Goal: Information Seeking & Learning: Learn about a topic

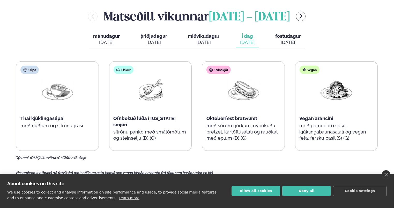
scroll to position [226, 0]
click at [264, 192] on button "Allow all cookies" at bounding box center [256, 191] width 49 height 10
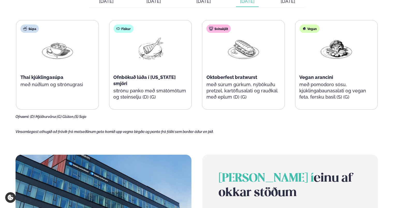
scroll to position [263, 0]
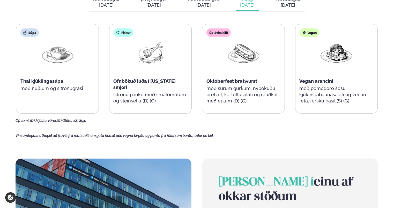
drag, startPoint x: 264, startPoint y: 192, endPoint x: 273, endPoint y: 143, distance: 50.0
click at [273, 143] on main "[PERSON_NAME] / Vikumatseðill Vikulegt matseðill okkar Komdu með á dagana þar s…" at bounding box center [197, 76] width 394 height 678
click at [177, 150] on main "[PERSON_NAME] / Vikumatseðill Vikulegt matseðill okkar Komdu með á dagana þar s…" at bounding box center [197, 76] width 394 height 678
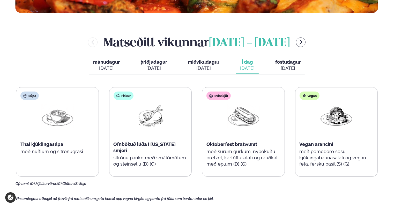
scroll to position [199, 0]
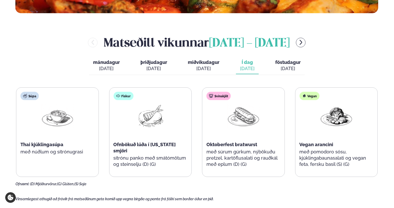
click at [289, 62] on span "föstudagur" at bounding box center [287, 62] width 25 height 5
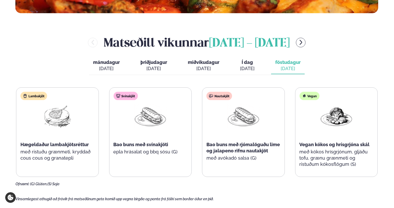
click at [248, 69] on div "[DATE]" at bounding box center [247, 68] width 14 height 6
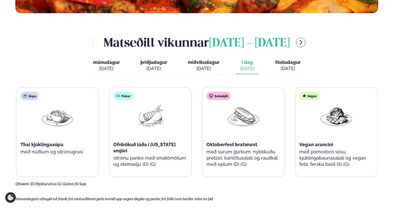
click at [285, 60] on span "föstudagur" at bounding box center [287, 62] width 25 height 5
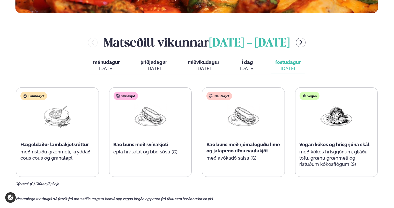
scroll to position [198, 0]
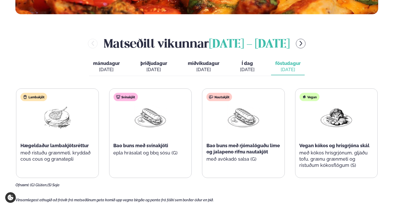
click at [163, 65] on span "þriðjudagur" at bounding box center [154, 63] width 27 height 5
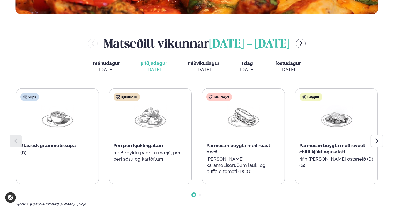
drag, startPoint x: 314, startPoint y: 141, endPoint x: 321, endPoint y: 137, distance: 8.1
drag, startPoint x: 321, startPoint y: 137, endPoint x: 36, endPoint y: 47, distance: 298.3
click at [36, 47] on div "[PERSON_NAME] [DATE] - [DATE]" at bounding box center [197, 43] width 363 height 17
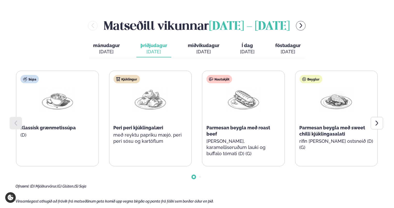
scroll to position [216, 0]
click at [215, 44] on span "miðvikudagur" at bounding box center [204, 45] width 32 height 5
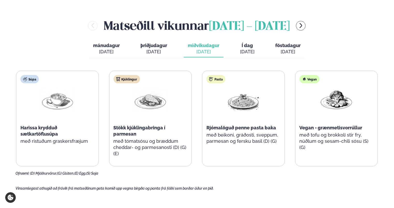
click at [96, 51] on div "[DATE]" at bounding box center [106, 52] width 27 height 6
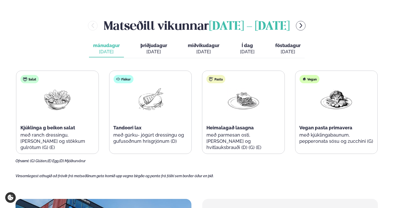
click at [289, 48] on button "föstudagur fös. [DATE]" at bounding box center [288, 48] width 34 height 17
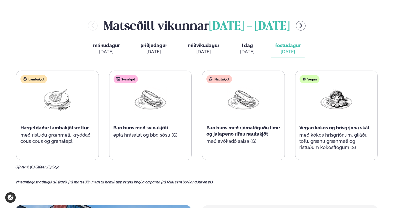
click at [242, 54] on div "[DATE]" at bounding box center [247, 52] width 14 height 6
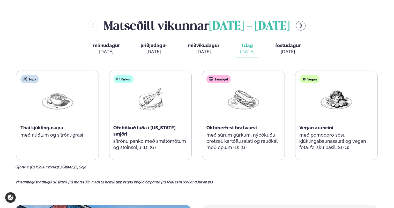
click at [201, 47] on span "miðvikudagur" at bounding box center [204, 45] width 32 height 5
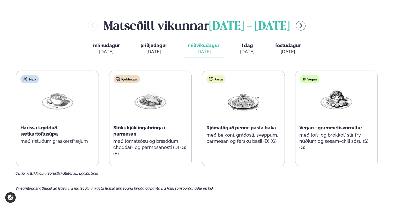
click at [144, 49] on div "[DATE]" at bounding box center [154, 52] width 27 height 6
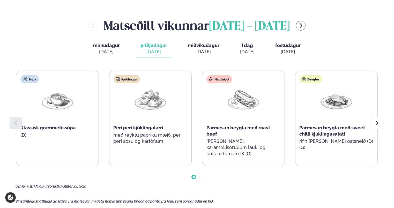
click at [203, 42] on button "miðvikudagur mið. [DATE]" at bounding box center [204, 48] width 40 height 17
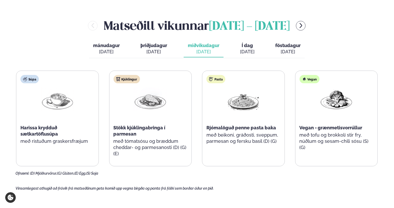
click at [253, 54] on div "[DATE]" at bounding box center [247, 52] width 14 height 6
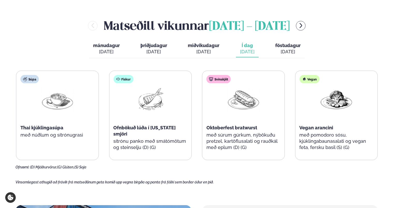
click at [282, 55] on div "[DATE]" at bounding box center [287, 52] width 25 height 6
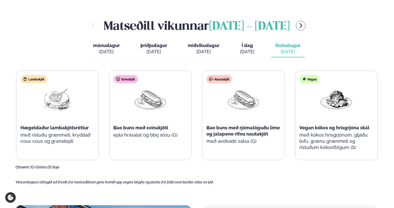
click at [162, 46] on span "þriðjudagur" at bounding box center [154, 45] width 27 height 5
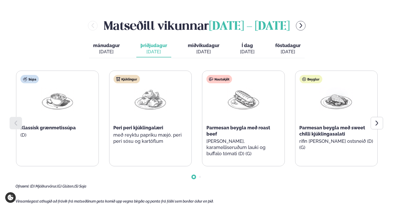
click at [249, 55] on div "[DATE]" at bounding box center [247, 52] width 14 height 6
